Goal: Information Seeking & Learning: Understand process/instructions

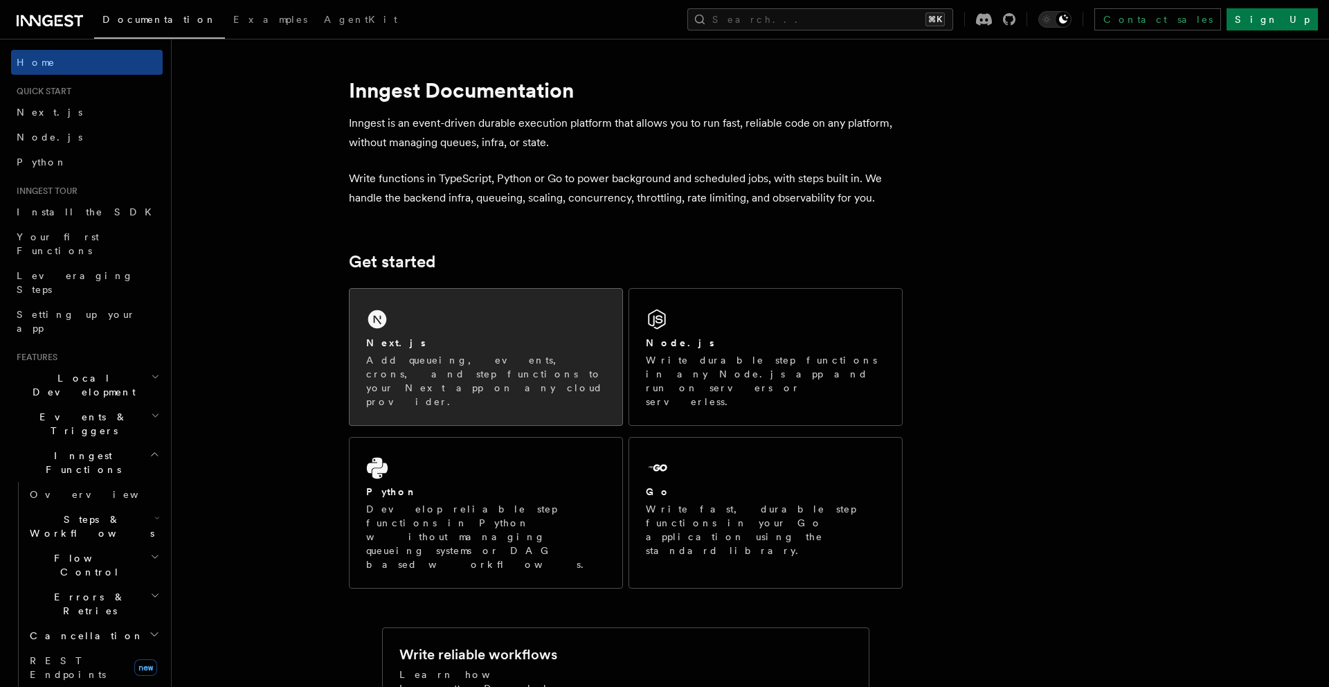
click at [500, 339] on div "Next.js" at bounding box center [486, 343] width 240 height 15
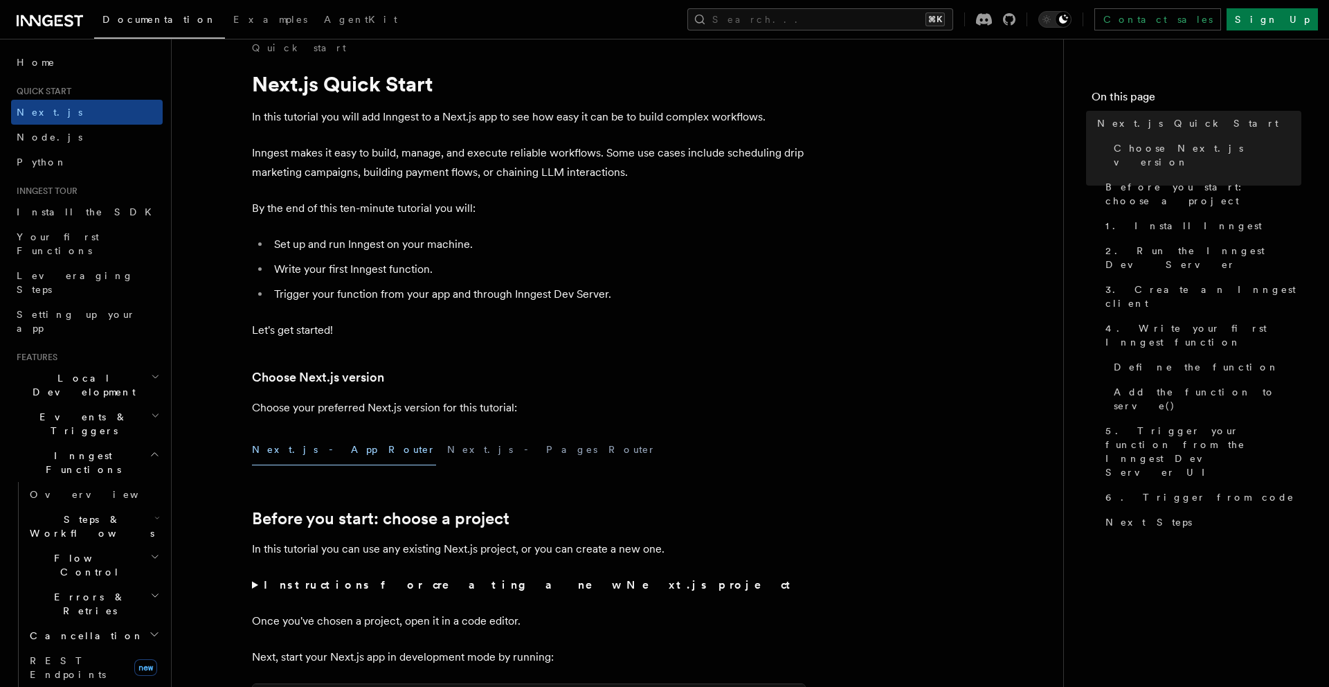
scroll to position [21, 0]
click at [447, 439] on button "Next.js - Pages Router" at bounding box center [551, 448] width 209 height 31
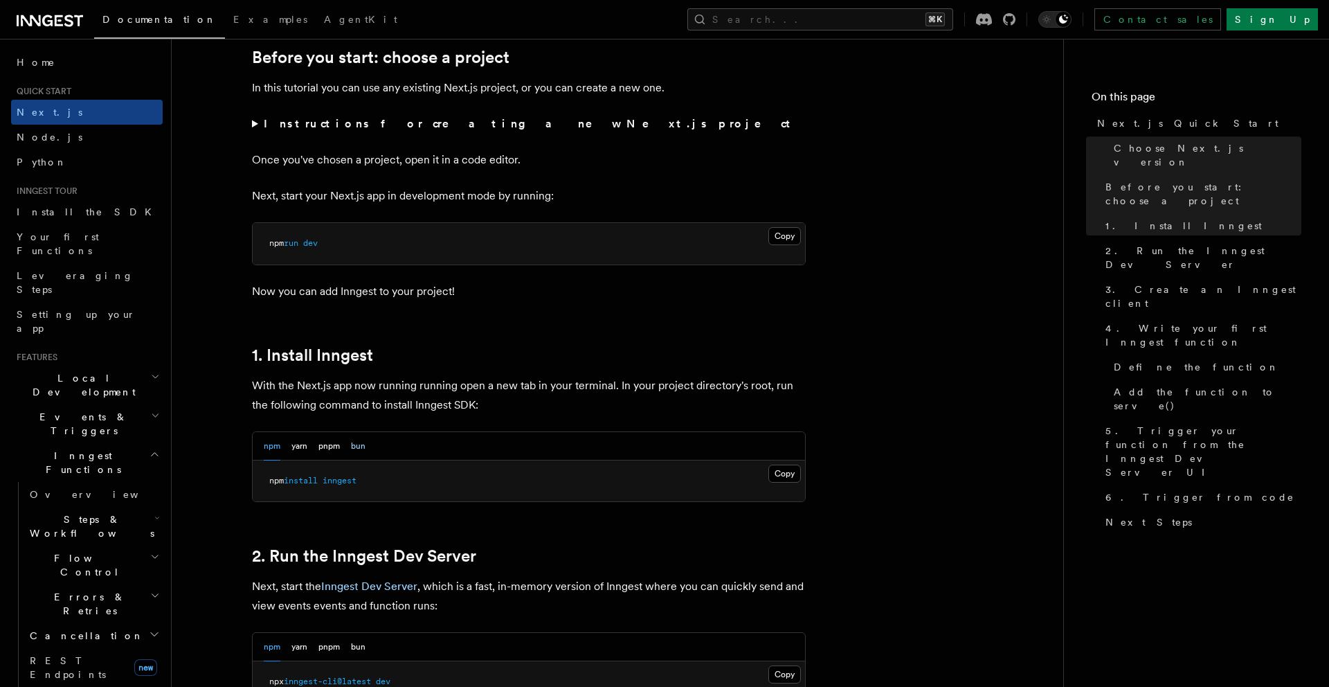
scroll to position [496, 0]
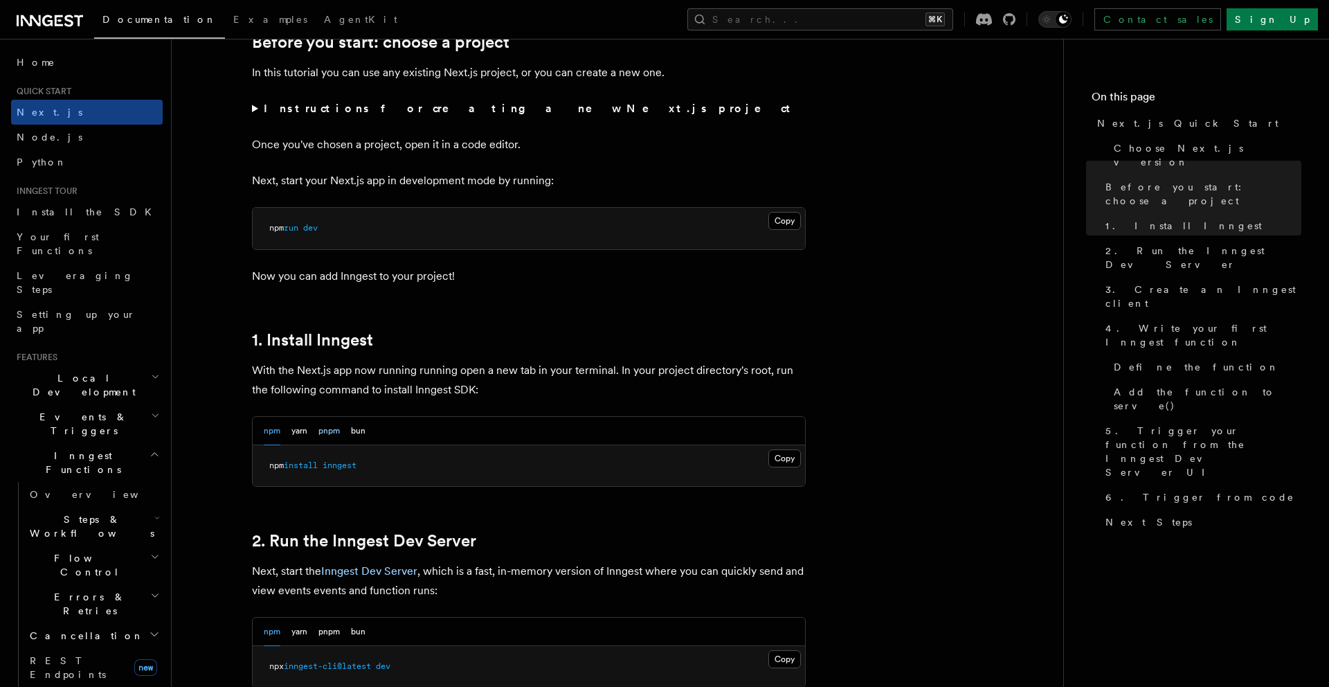
click at [326, 431] on button "pnpm" at bounding box center [328, 431] width 21 height 28
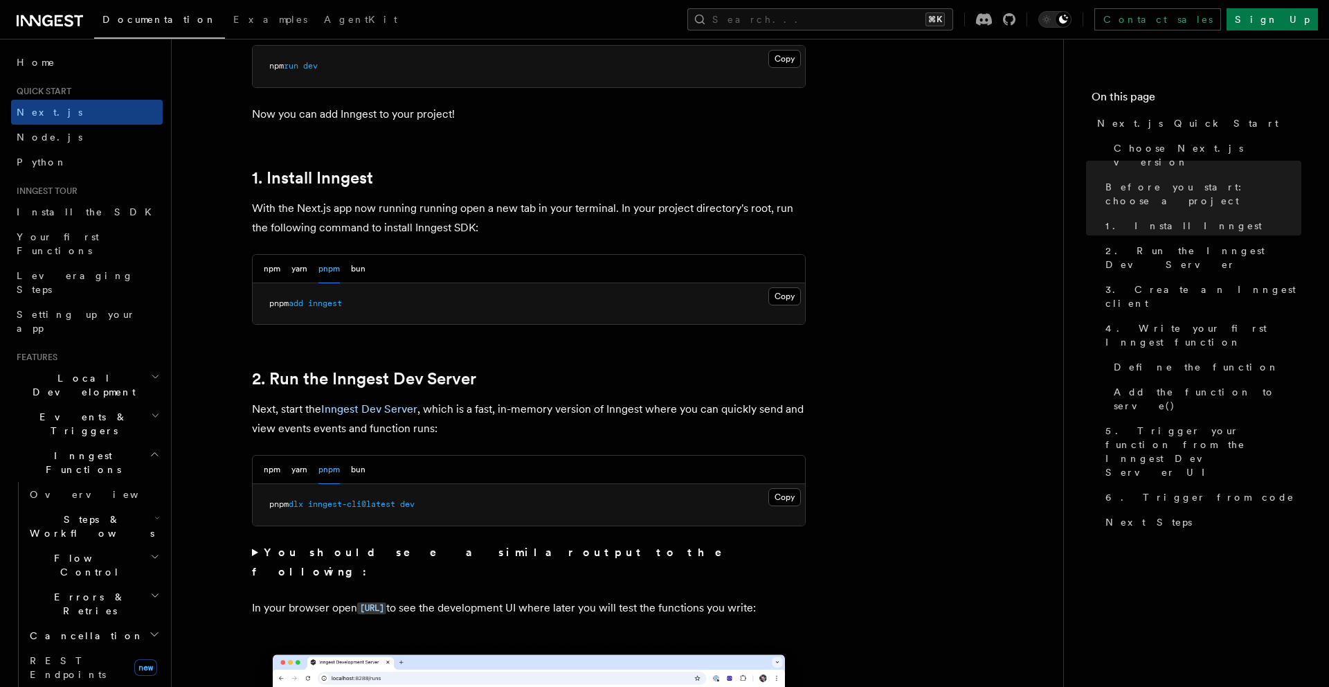
scroll to position [708, 0]
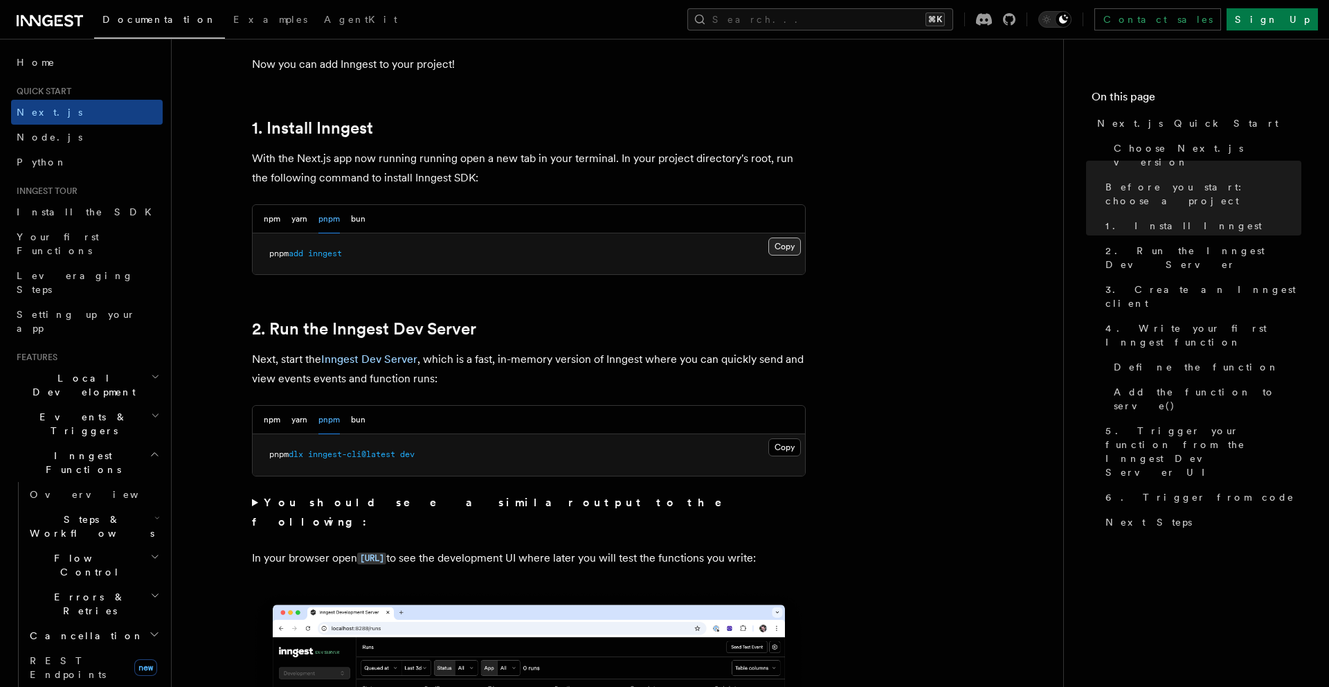
click at [788, 245] on button "Copy Copied" at bounding box center [784, 246] width 33 height 18
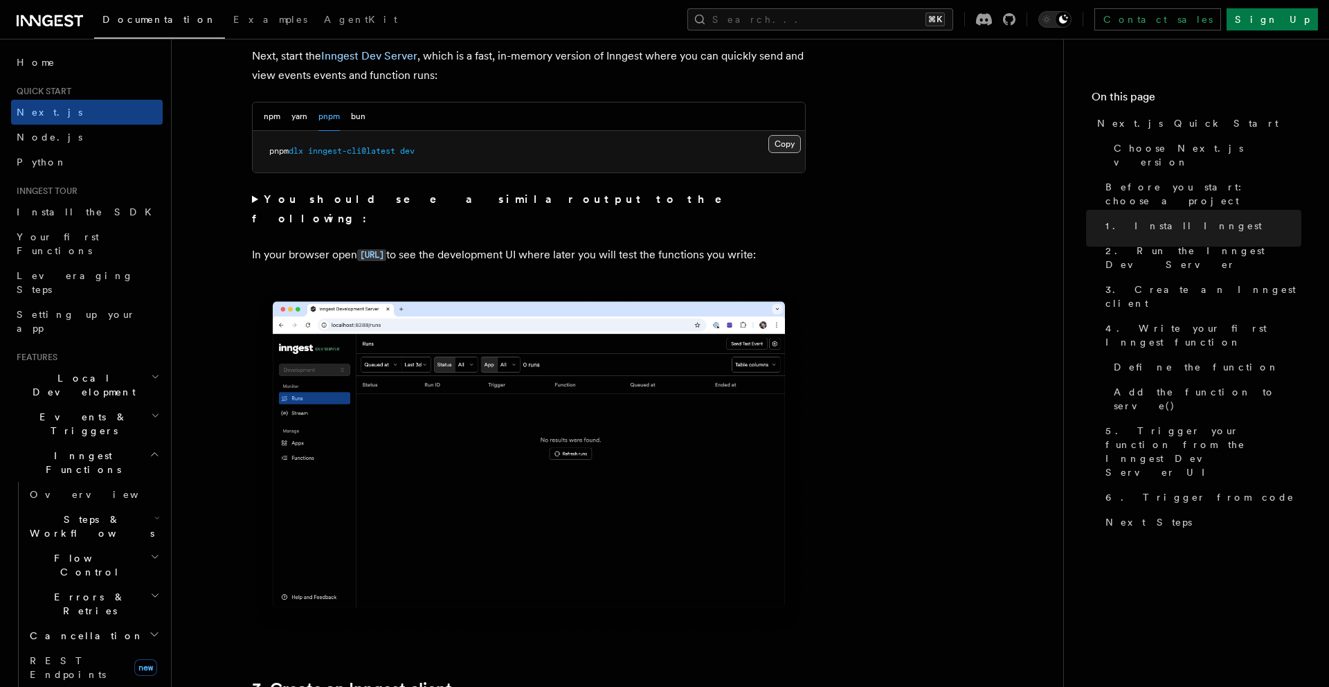
scroll to position [1012, 0]
drag, startPoint x: 468, startPoint y: 236, endPoint x: 363, endPoint y: 235, distance: 104.5
click at [363, 244] on p "In your browser open [URL] to see the development UI where later you will test …" at bounding box center [529, 254] width 554 height 20
copy code "ttp://localhost:8288"
click at [776, 145] on button "Copy Copied" at bounding box center [784, 143] width 33 height 18
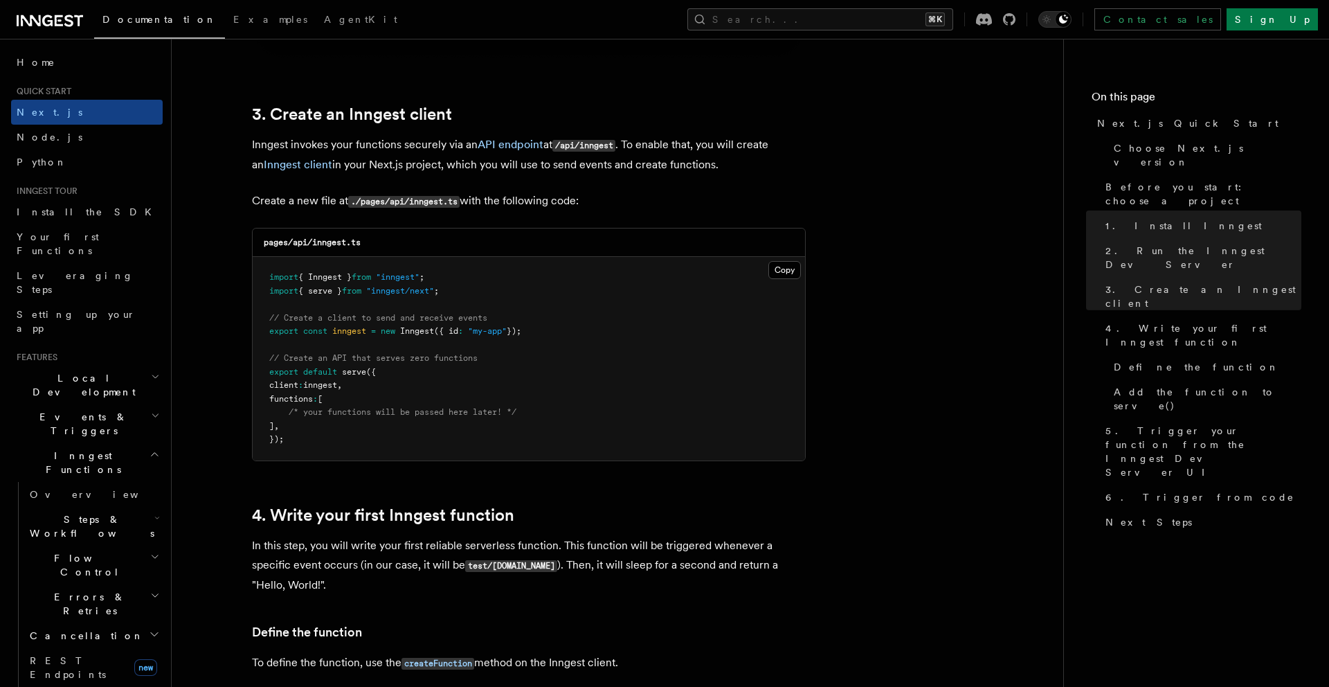
scroll to position [1588, 0]
click at [773, 267] on button "Copy Copied" at bounding box center [784, 268] width 33 height 18
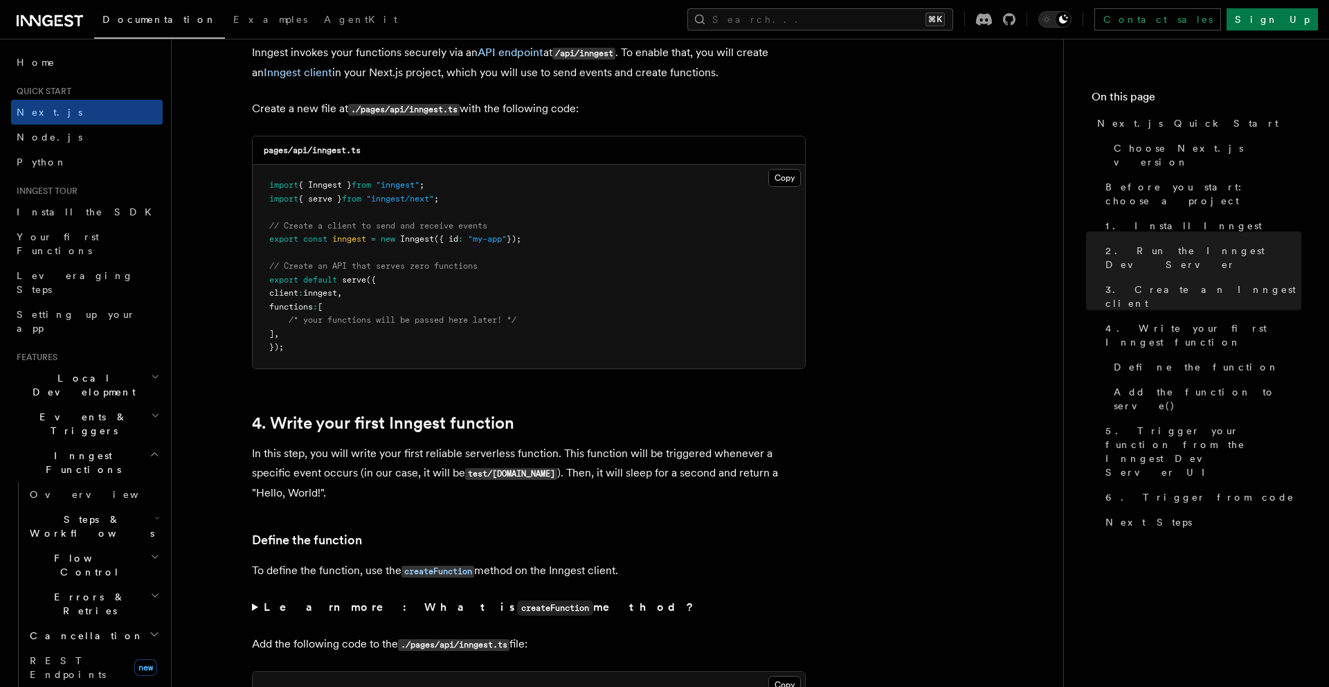
scroll to position [1686, 0]
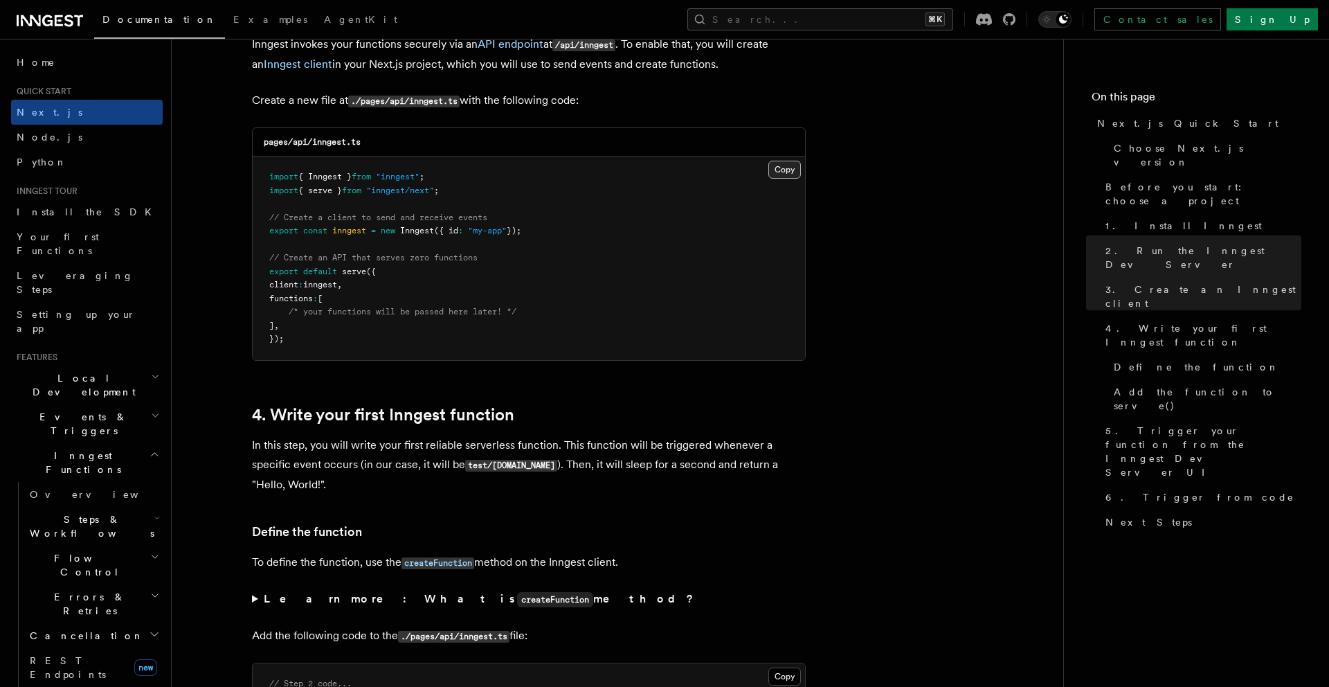
click at [783, 171] on button "Copy Copied" at bounding box center [784, 170] width 33 height 18
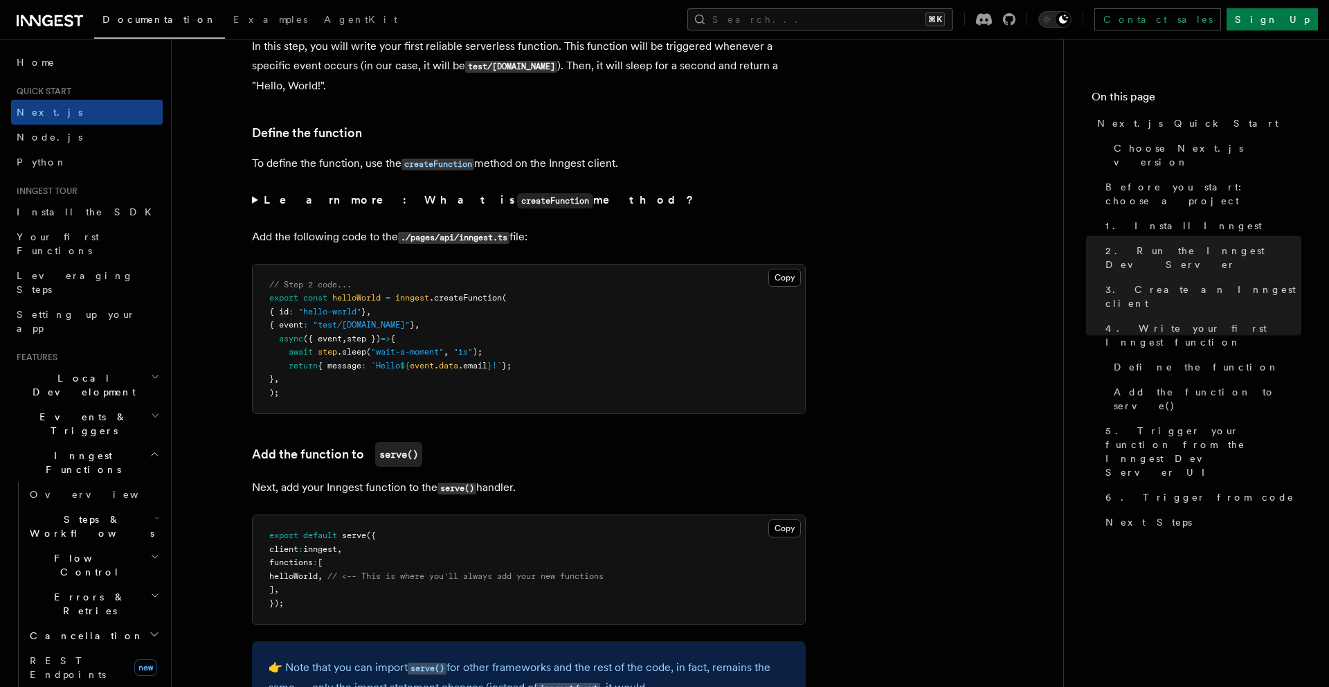
scroll to position [2094, 0]
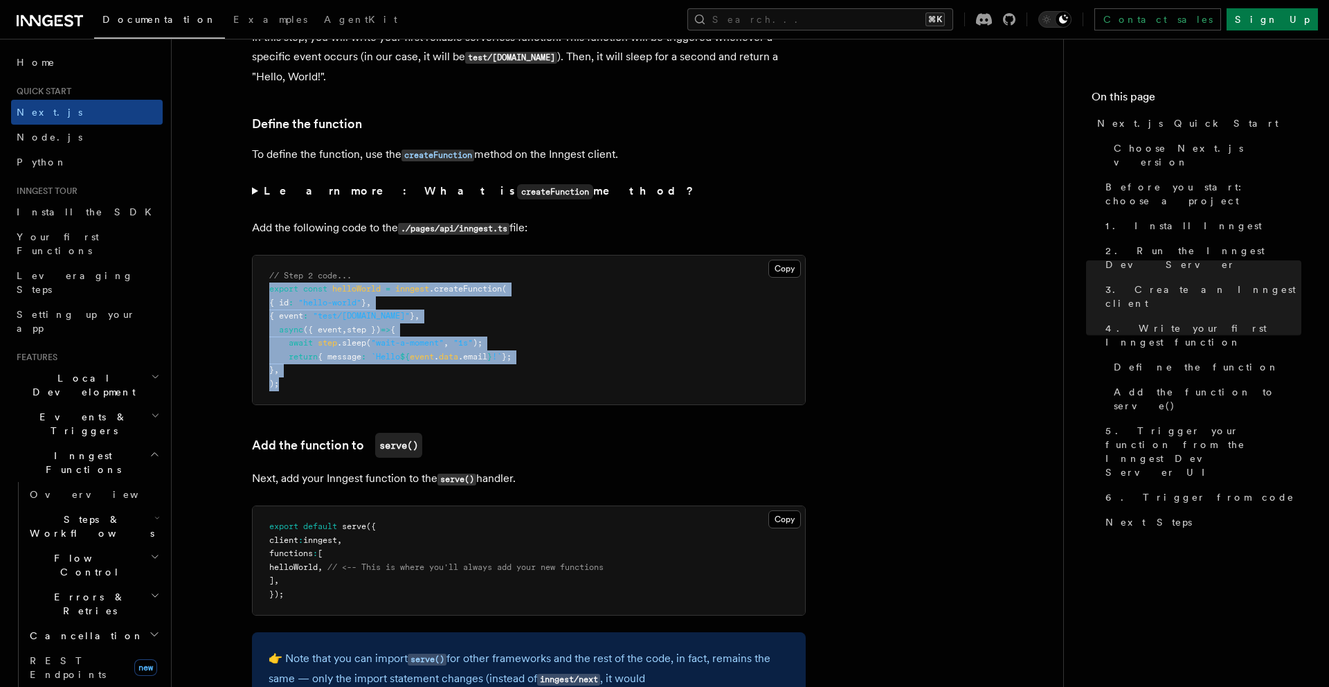
drag, startPoint x: 293, startPoint y: 382, endPoint x: 260, endPoint y: 289, distance: 98.5
click at [260, 289] on pre "// Step 2 code... export const helloWorld = inngest .createFunction ( { id : "h…" at bounding box center [529, 330] width 552 height 150
copy code "export const helloWorld = inngest .createFunction ( { id : "hello-world" } , { …"
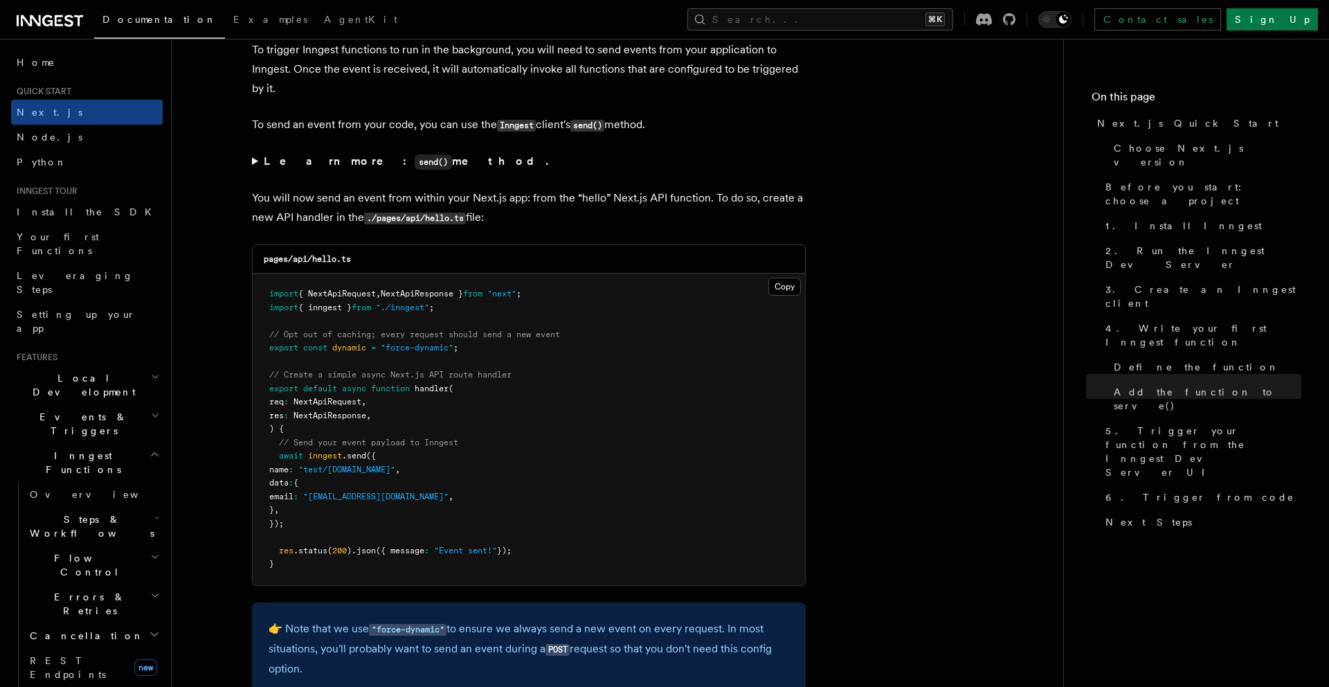
scroll to position [6774, 0]
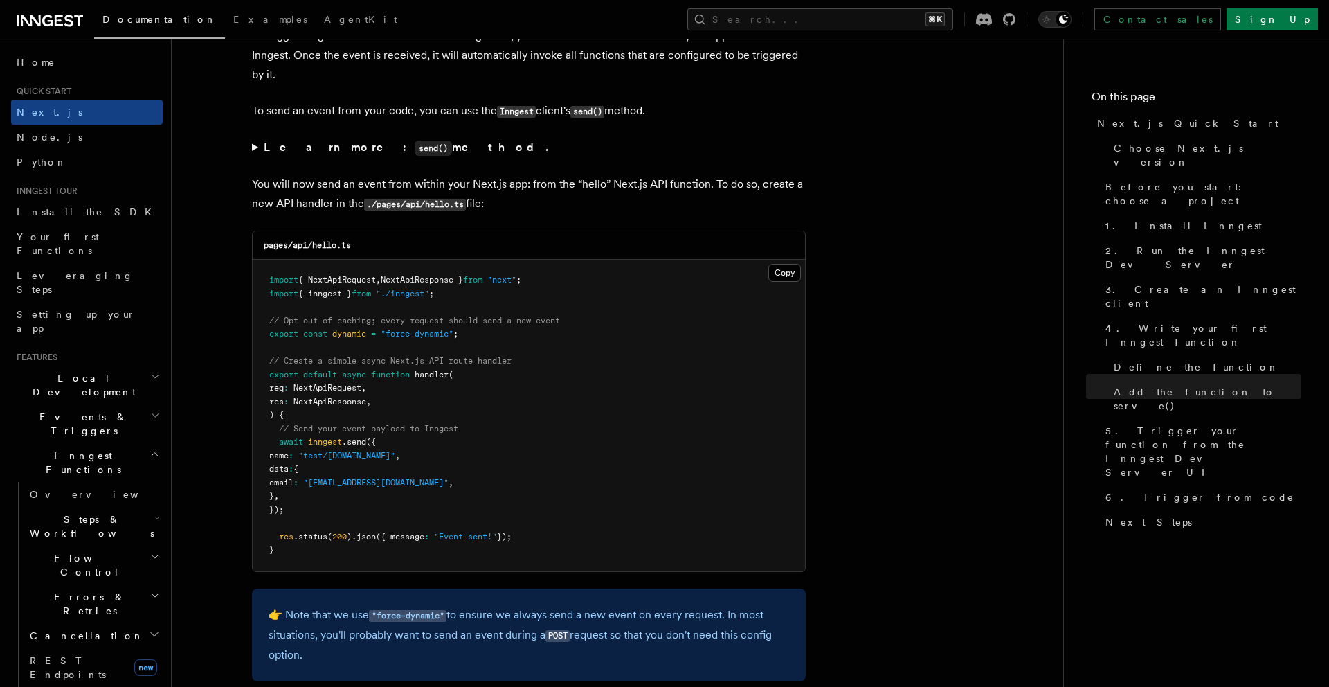
drag, startPoint x: 278, startPoint y: 441, endPoint x: 487, endPoint y: 506, distance: 218.3
click at [487, 506] on pre "import { NextApiRequest , NextApiResponse } from "next" ; import { inngest } fr…" at bounding box center [529, 415] width 552 height 311
copy code "await inngest .send ({ name : "test/[DOMAIN_NAME]" , data : { email : "[EMAIL_A…"
click at [316, 514] on pre "import { NextApiRequest , NextApiResponse } from "next" ; import { inngest } fr…" at bounding box center [529, 415] width 552 height 311
drag, startPoint x: 316, startPoint y: 514, endPoint x: 278, endPoint y: 444, distance: 79.0
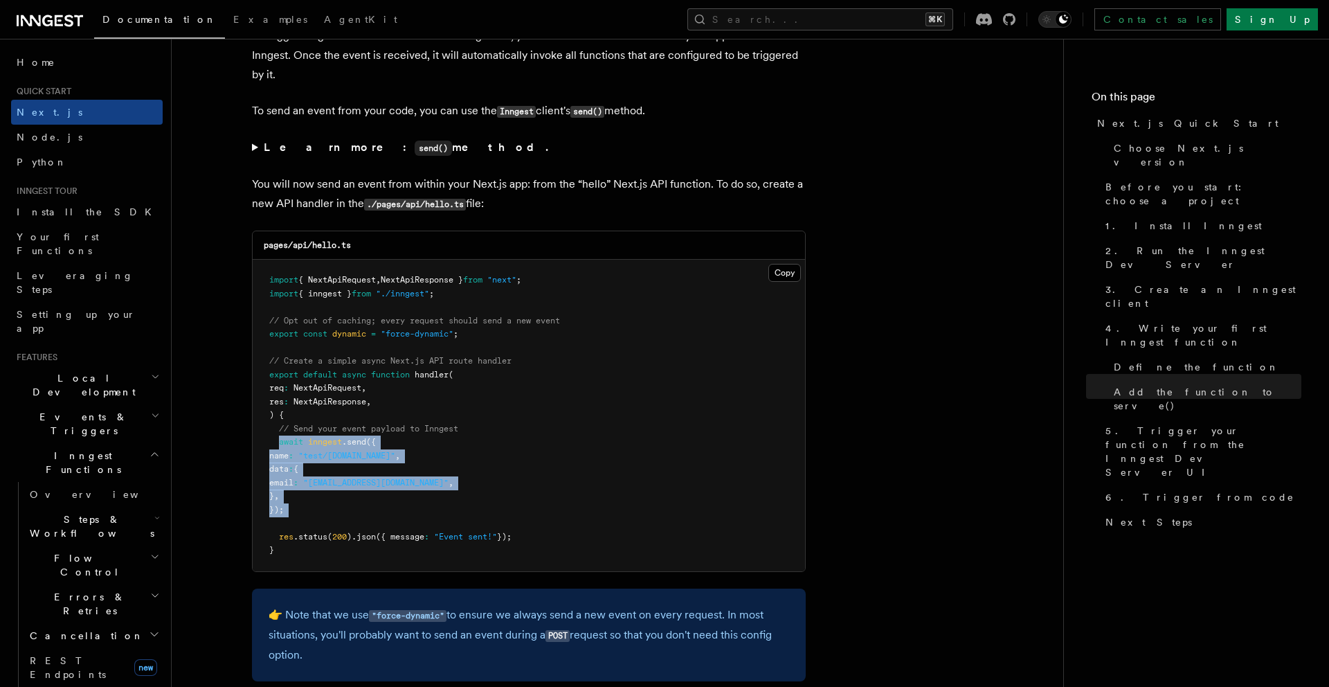
click at [278, 444] on pre "import { NextApiRequest , NextApiResponse } from "next" ; import { inngest } fr…" at bounding box center [529, 415] width 552 height 311
copy code "await inngest .send ({ name : "test/[DOMAIN_NAME]" , data : { email : "[EMAIL_A…"
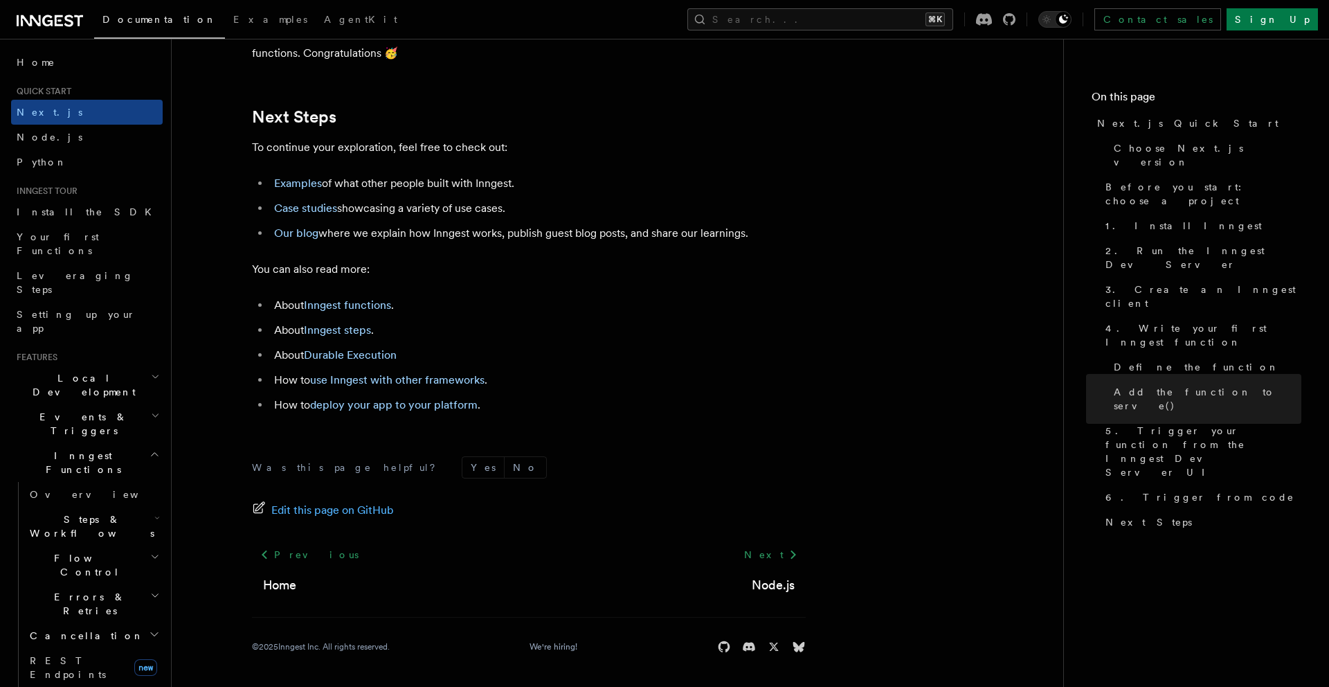
scroll to position [8314, 0]
